Goal: Task Accomplishment & Management: Manage account settings

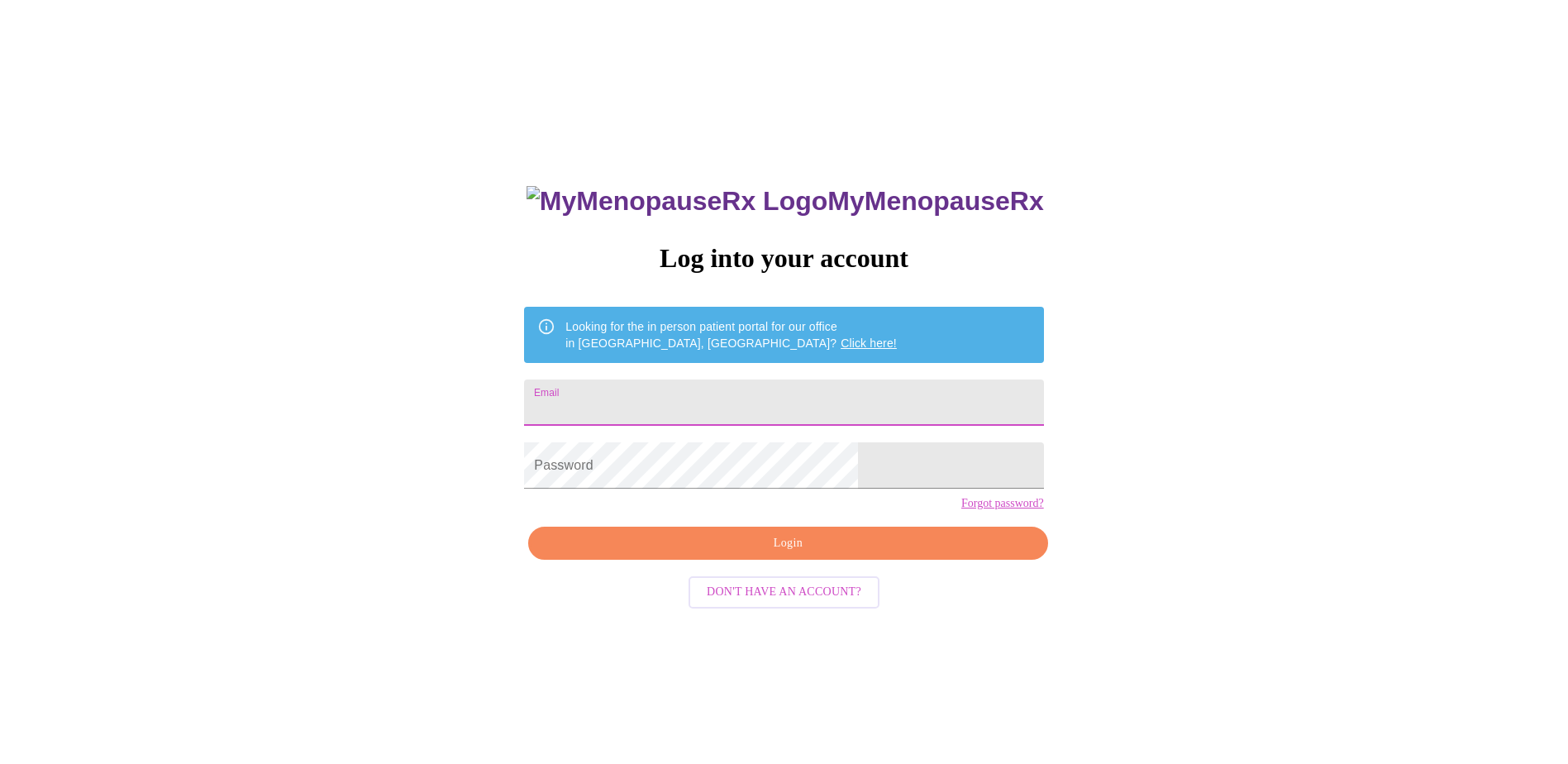
click at [845, 405] on input "Email" at bounding box center [784, 402] width 519 height 46
click at [764, 554] on span "Login" at bounding box center [787, 543] width 481 height 21
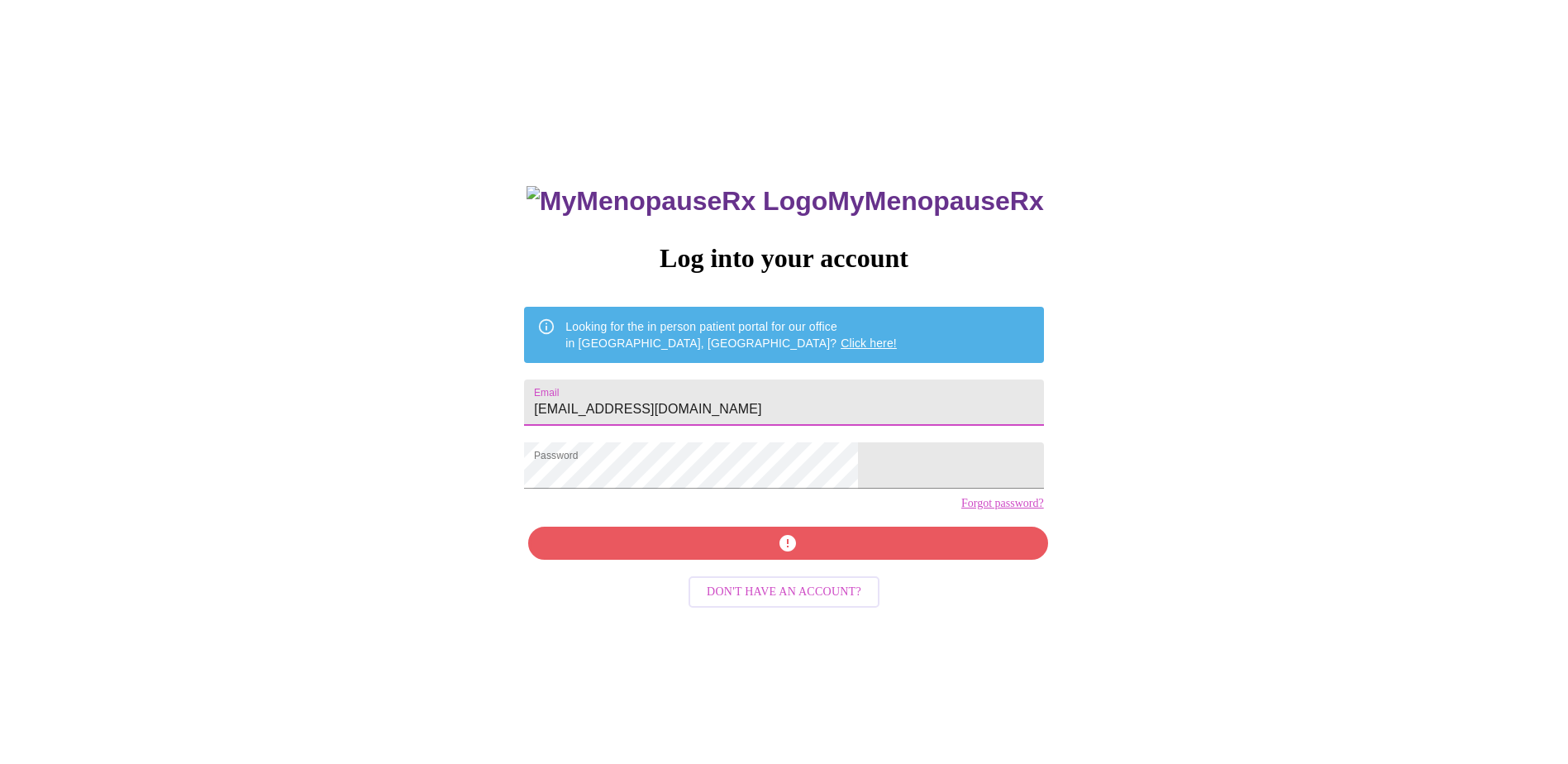
drag, startPoint x: 786, startPoint y: 403, endPoint x: 376, endPoint y: 411, distance: 410.1
click at [376, 411] on div "MyMenopauseRx Log into your account Looking for the in person patient portal fo…" at bounding box center [784, 465] width 1555 height 917
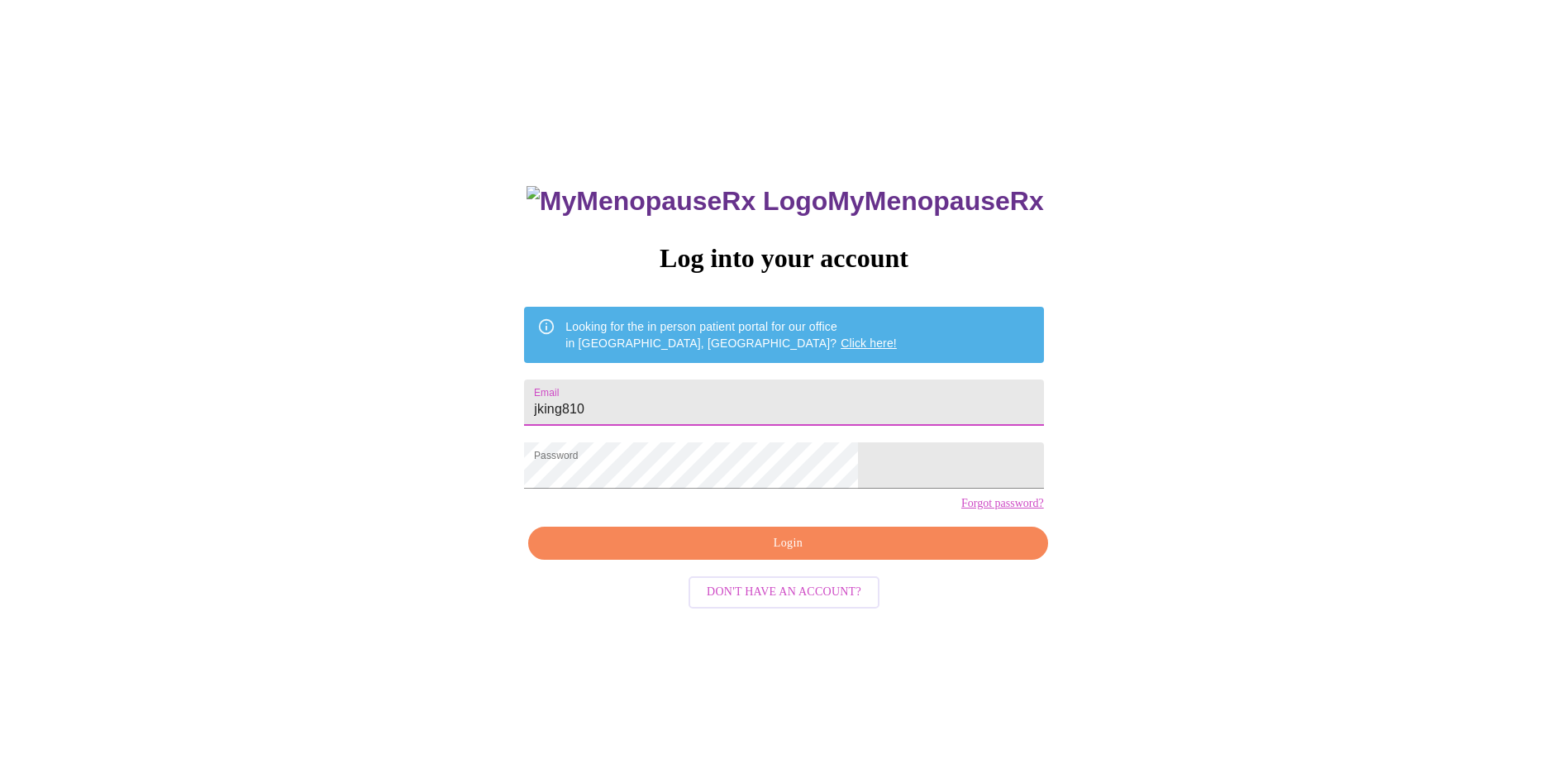
type input "jking810"
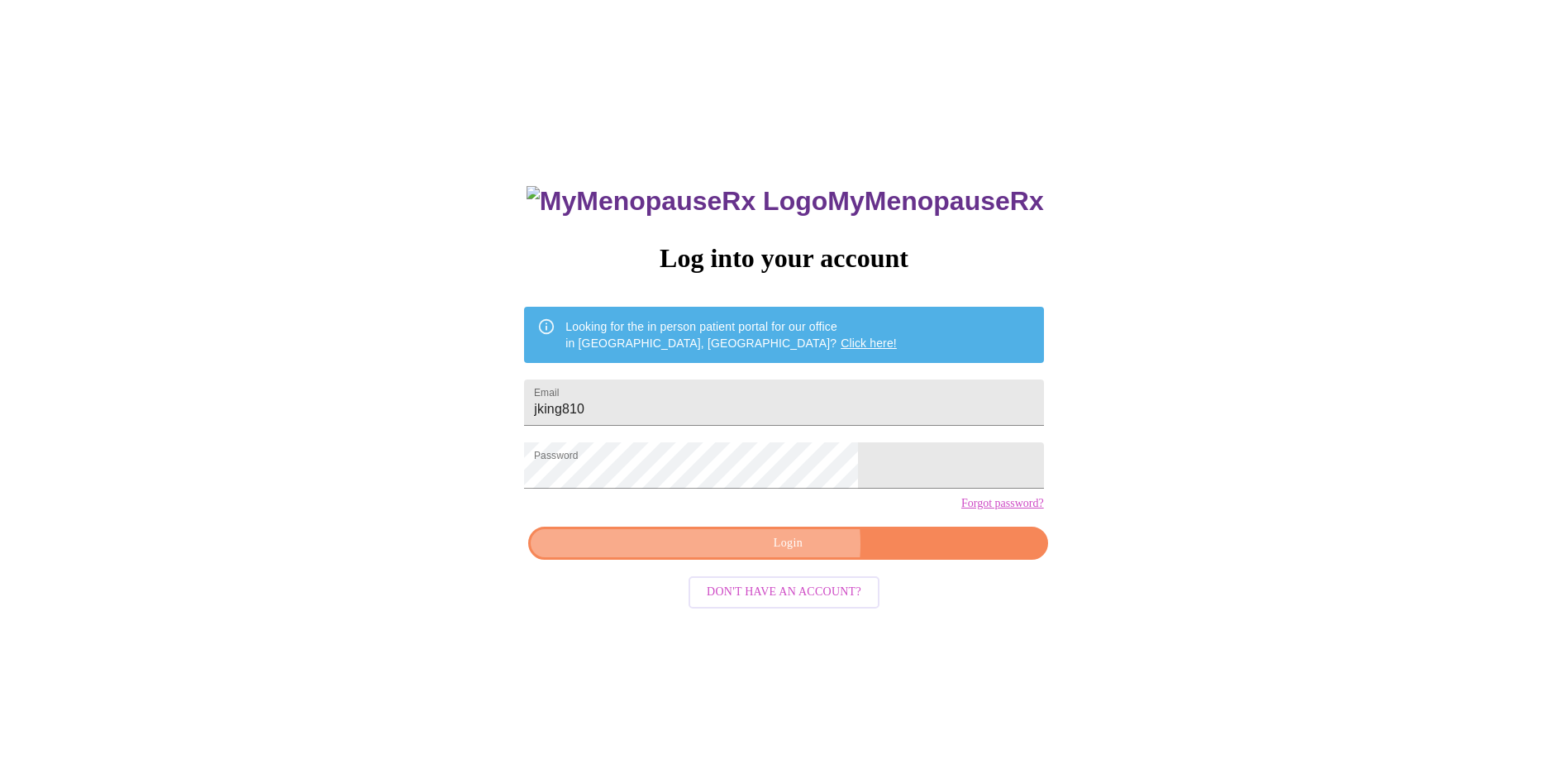
click at [782, 554] on span "Login" at bounding box center [787, 543] width 481 height 21
click at [962, 511] on link "Forgot password?" at bounding box center [1003, 503] width 83 height 13
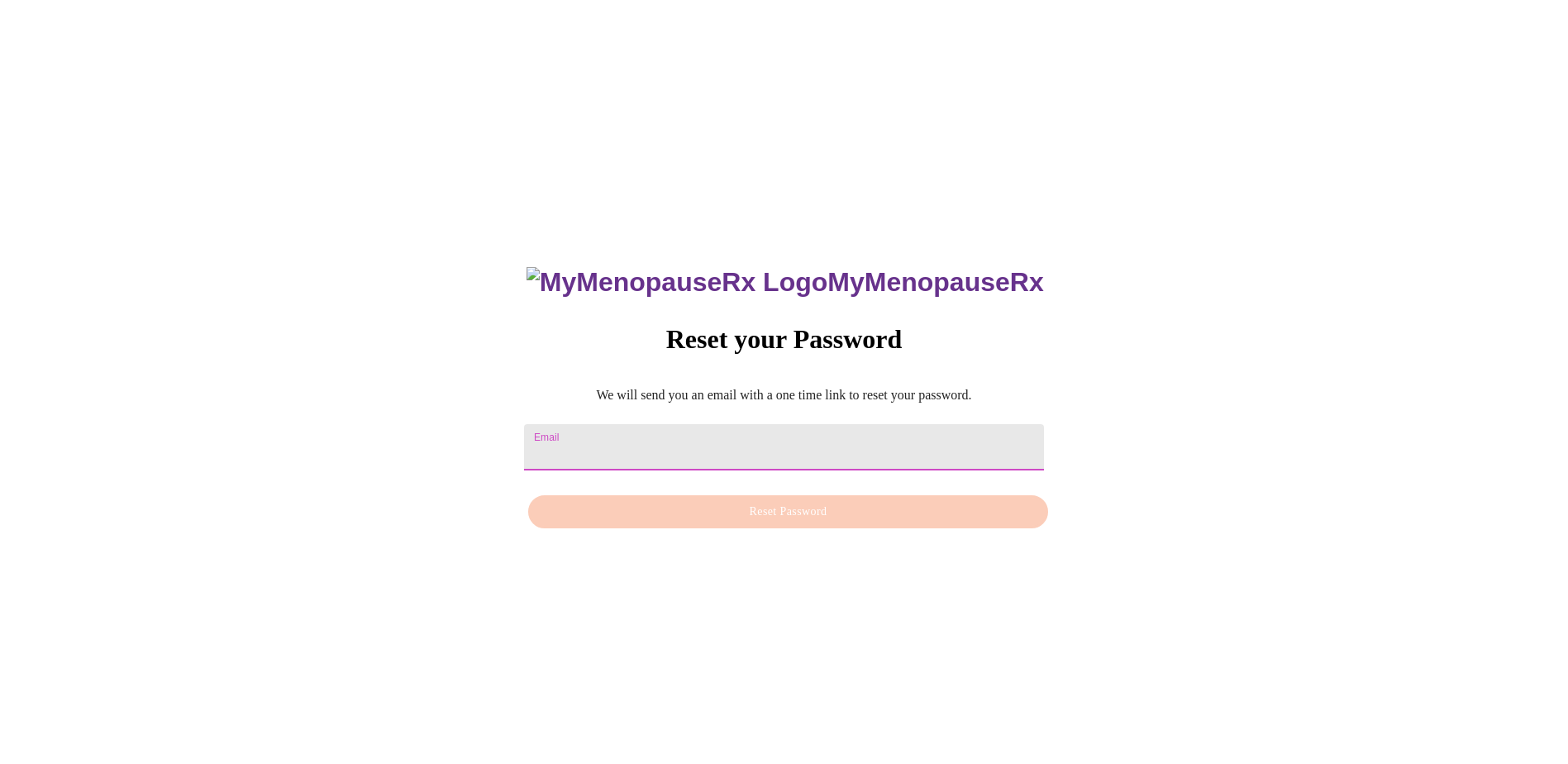
click at [740, 443] on input "Email" at bounding box center [784, 447] width 519 height 46
type input "[EMAIL_ADDRESS][DOMAIN_NAME]"
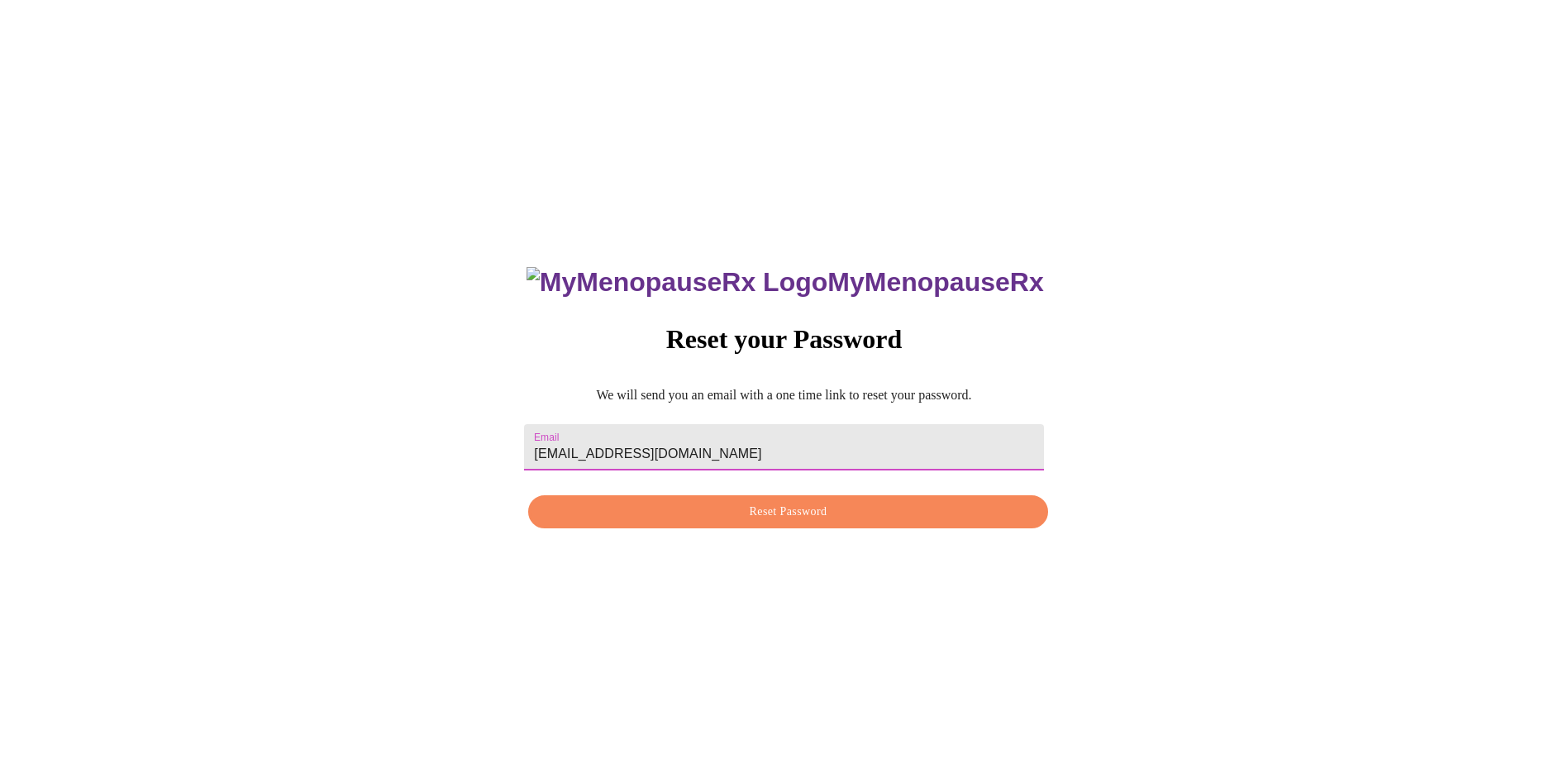
click at [721, 512] on span "Reset Password" at bounding box center [787, 512] width 481 height 21
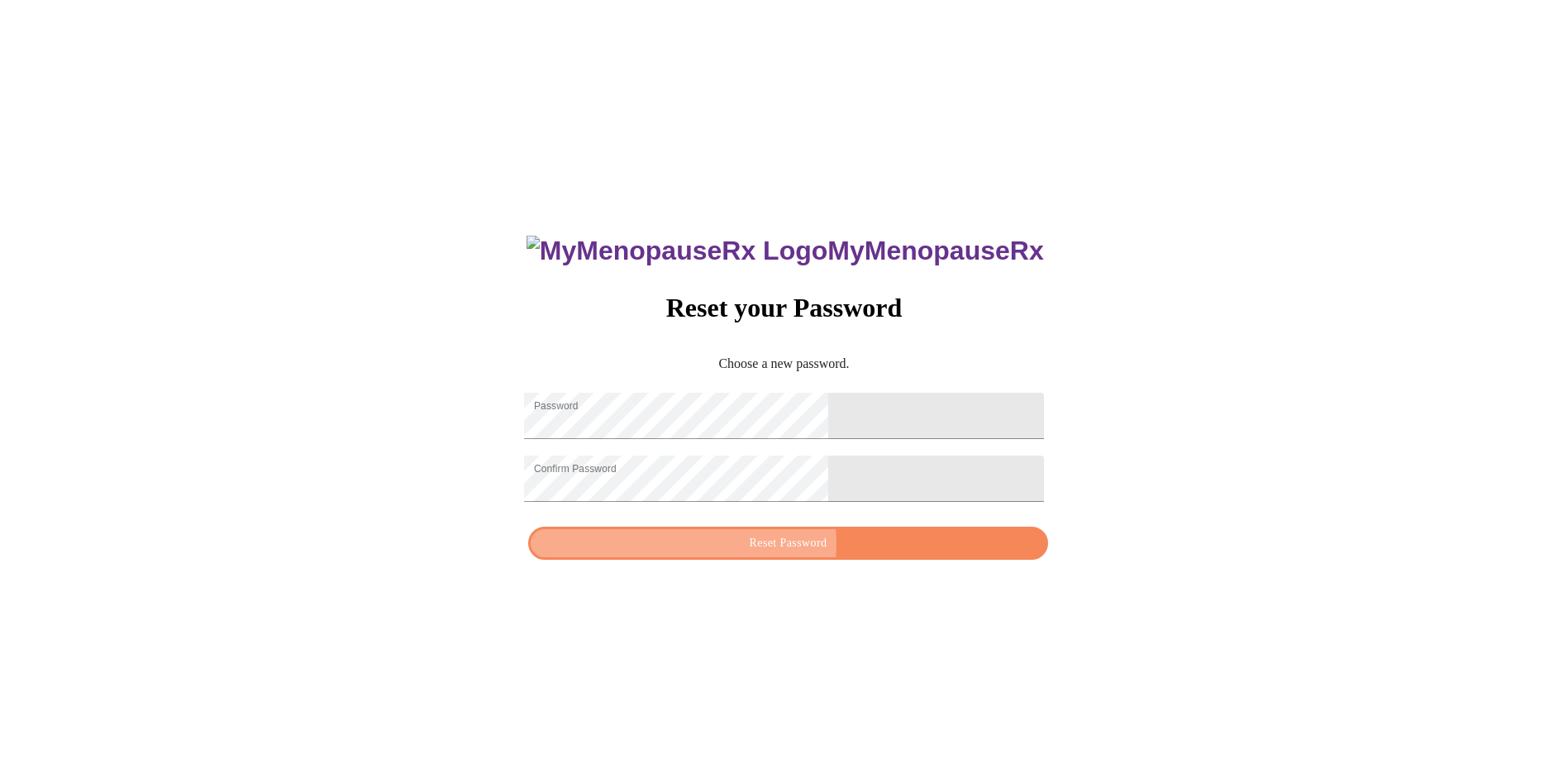
click at [791, 554] on span "Reset Password" at bounding box center [787, 543] width 481 height 21
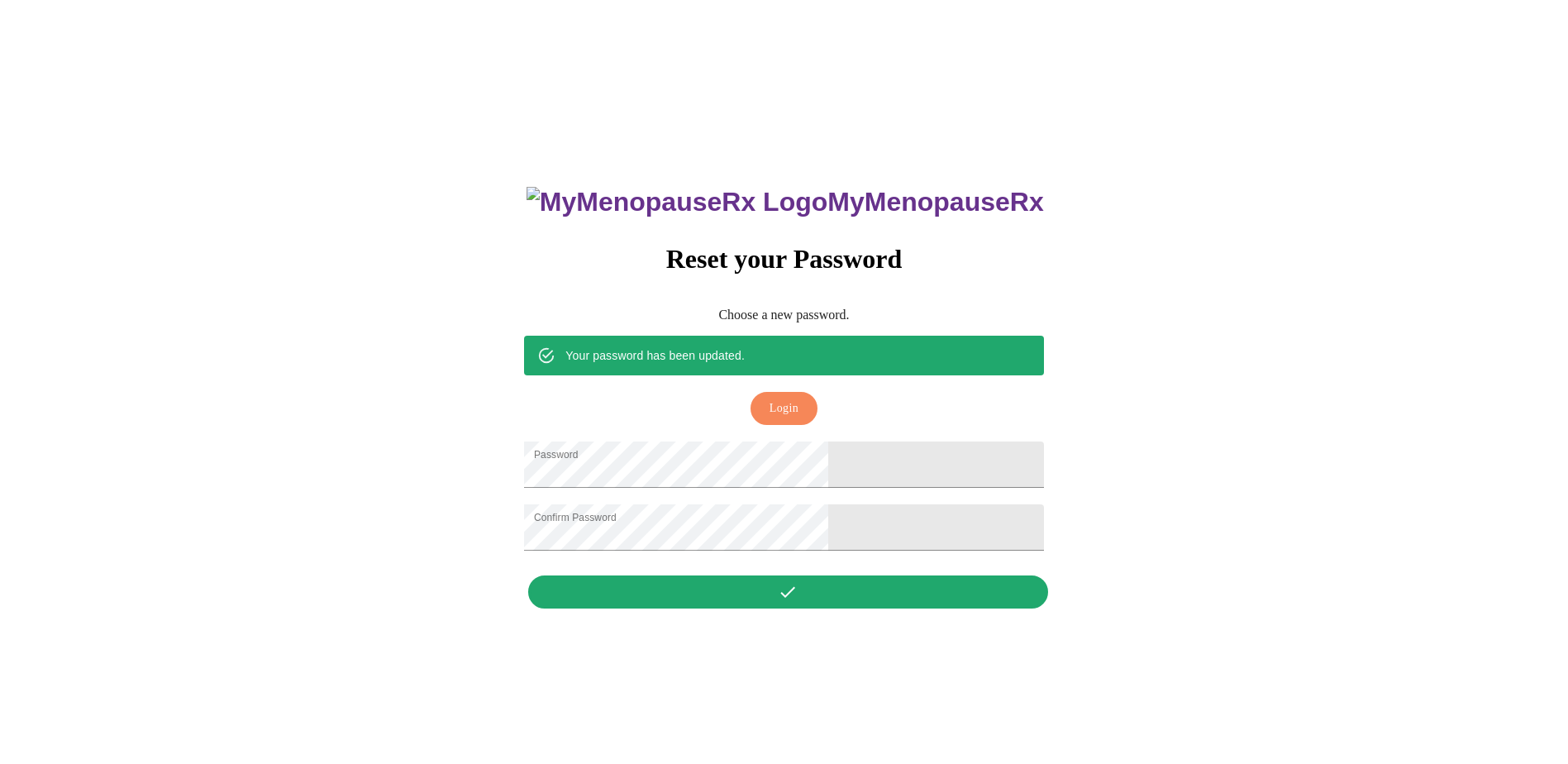
click at [788, 399] on span "Login" at bounding box center [784, 409] width 29 height 21
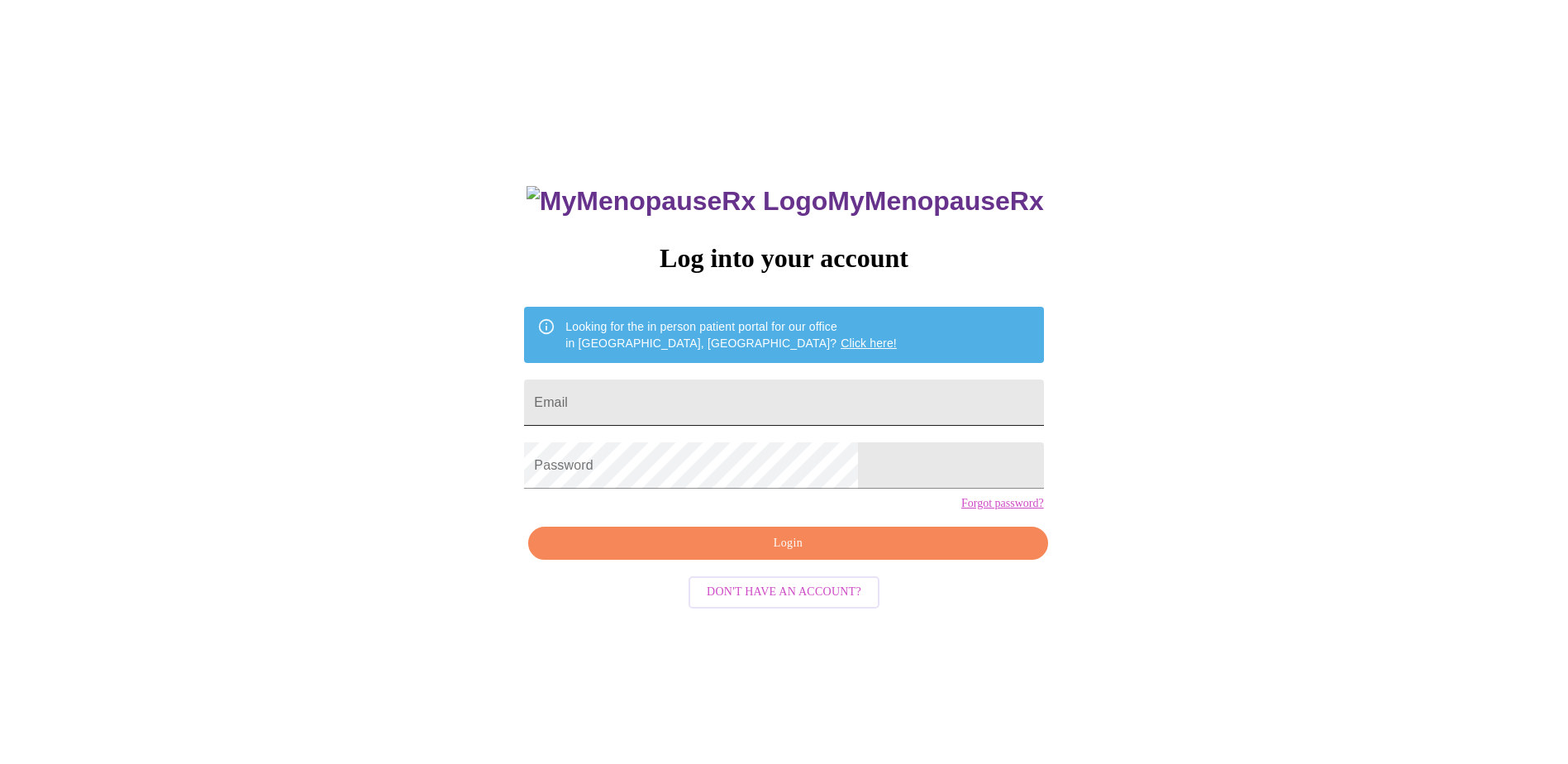
click at [752, 399] on input "Email" at bounding box center [784, 402] width 519 height 46
type input "[EMAIL_ADDRESS][DOMAIN_NAME]"
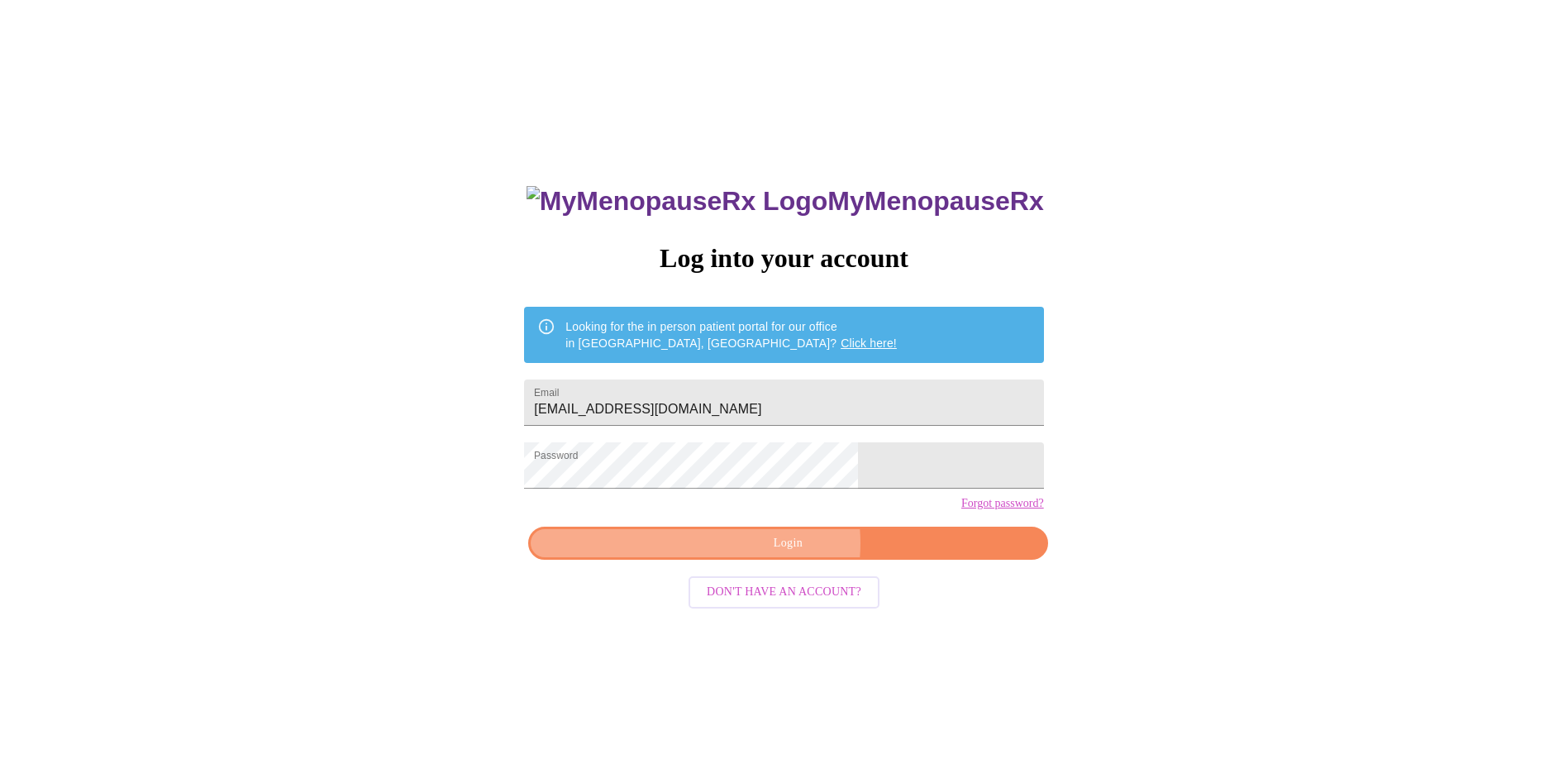
click at [779, 554] on span "Login" at bounding box center [787, 543] width 481 height 21
